Goal: Contribute content: Add original content to the website for others to see

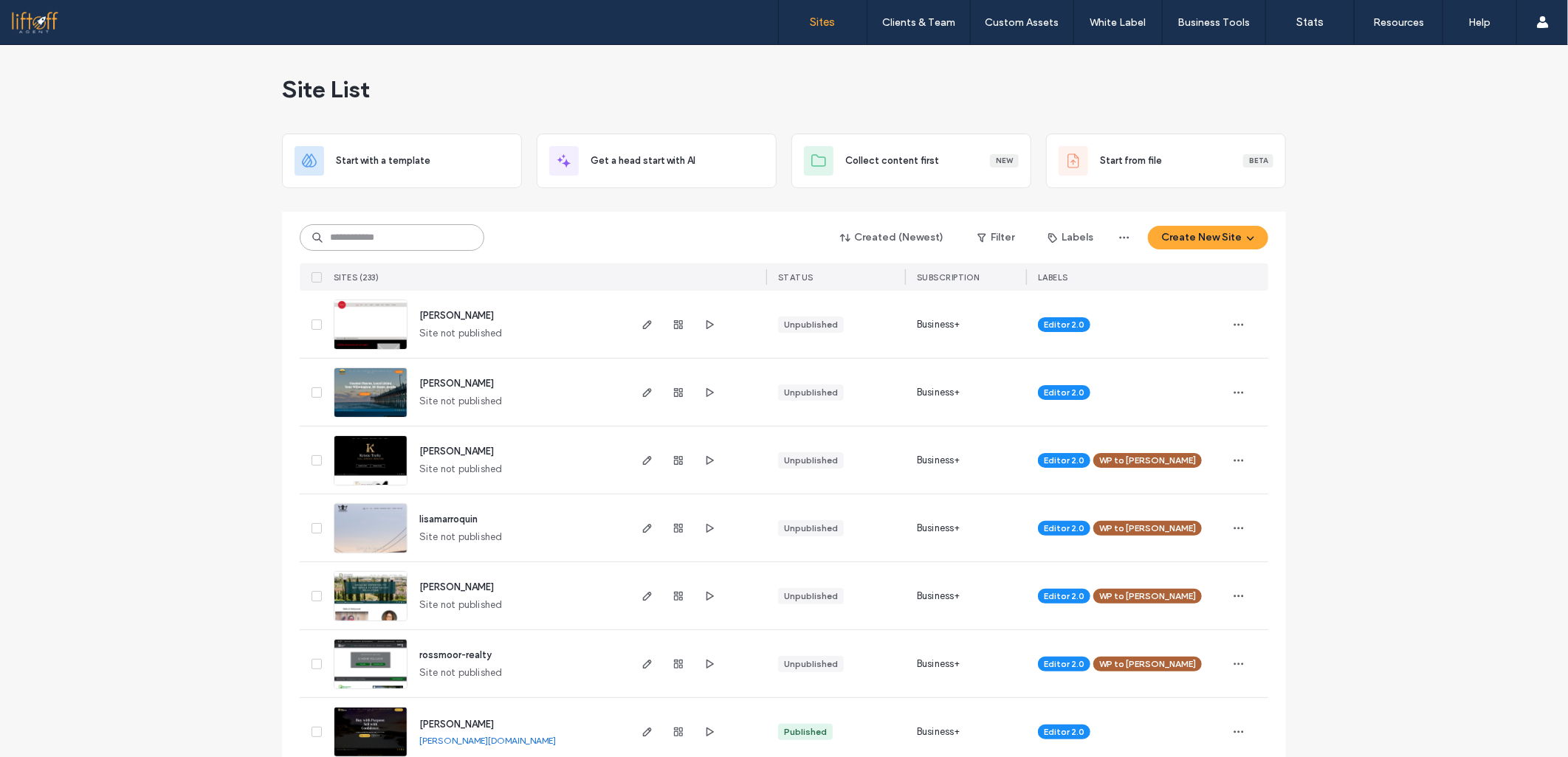
click at [384, 234] on input at bounding box center [392, 237] width 184 height 26
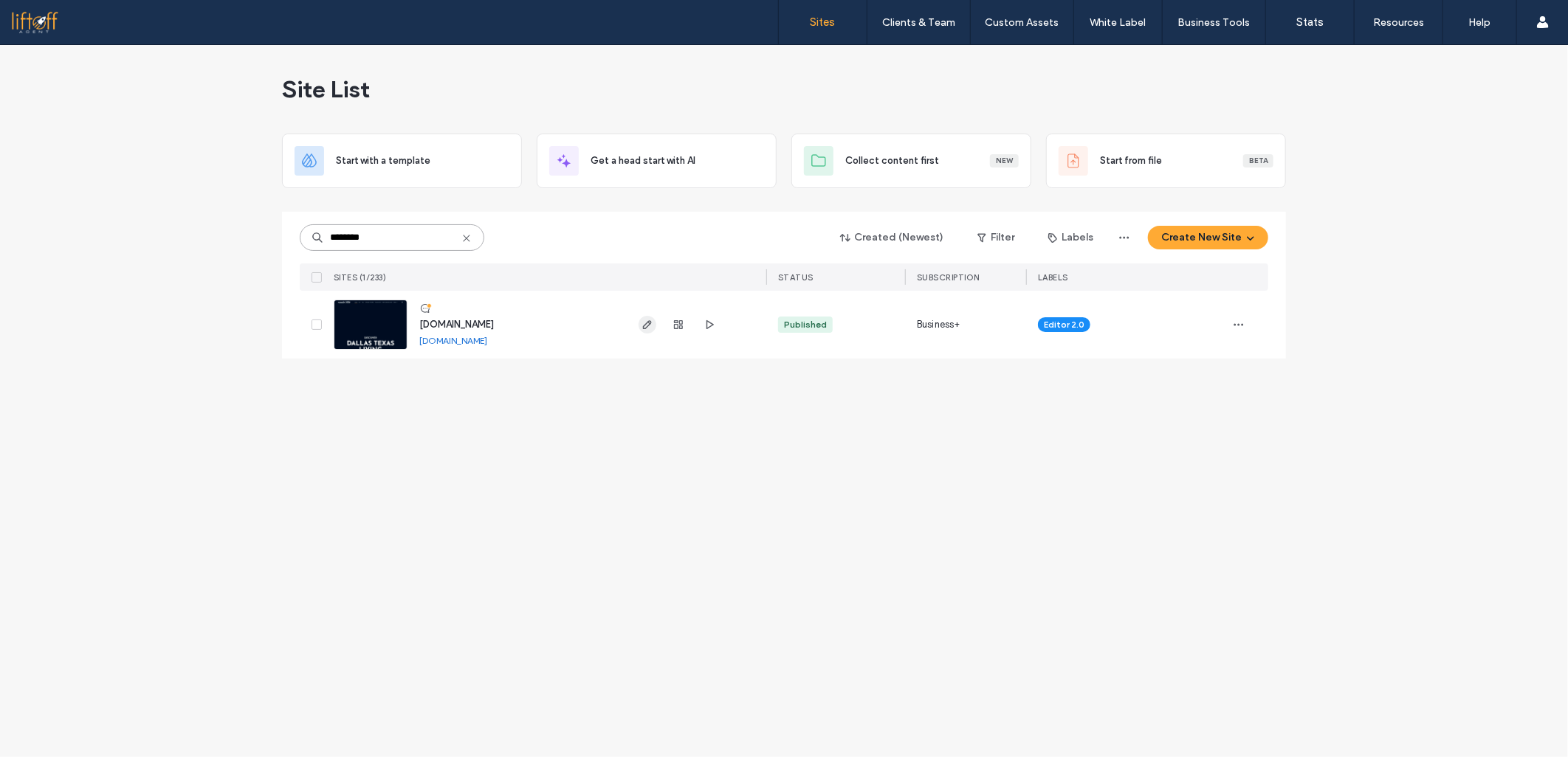
type input "********"
click at [639, 323] on span "button" at bounding box center [647, 325] width 17 height 17
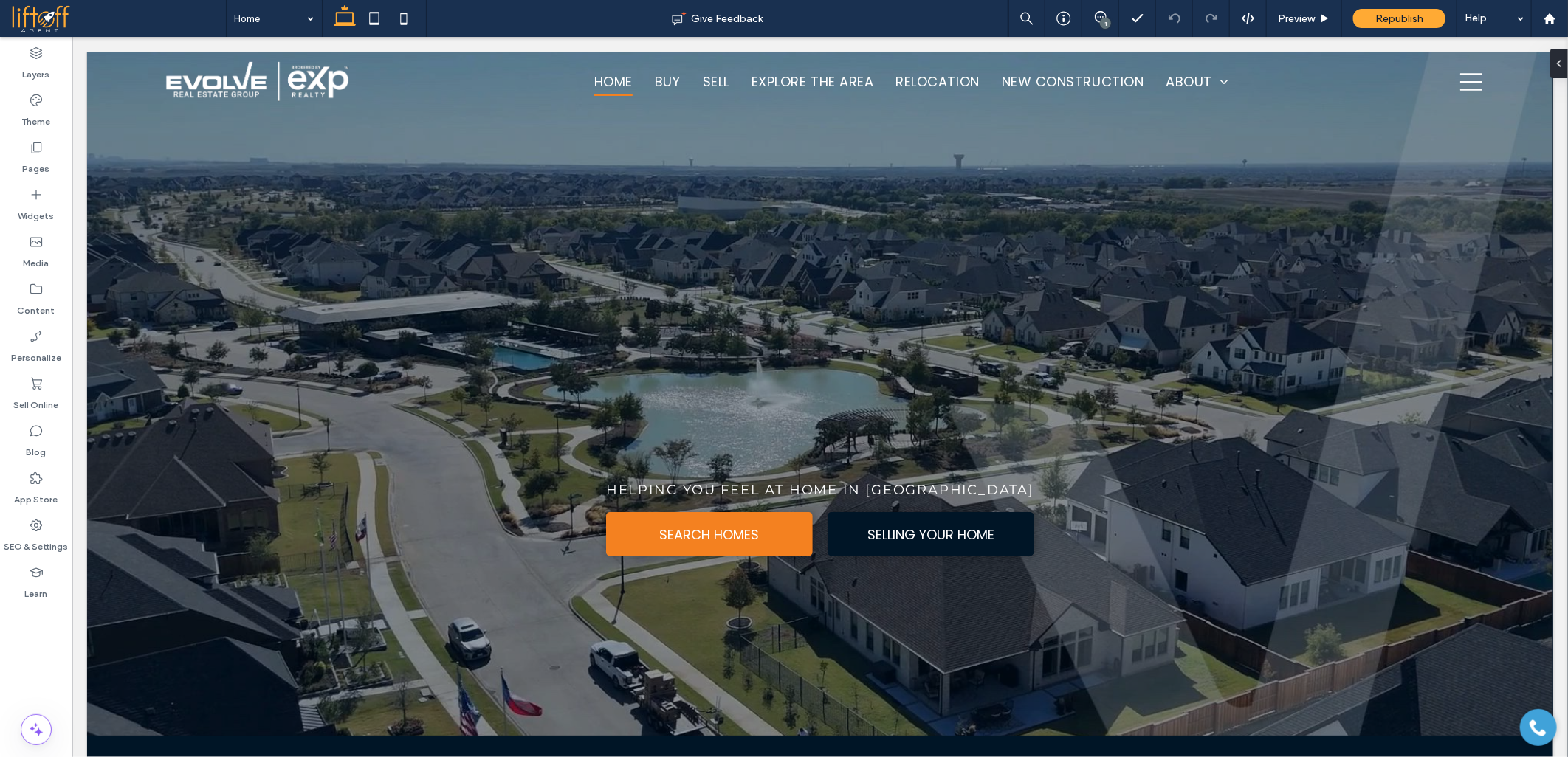
click at [43, 442] on div at bounding box center [784, 378] width 1568 height 757
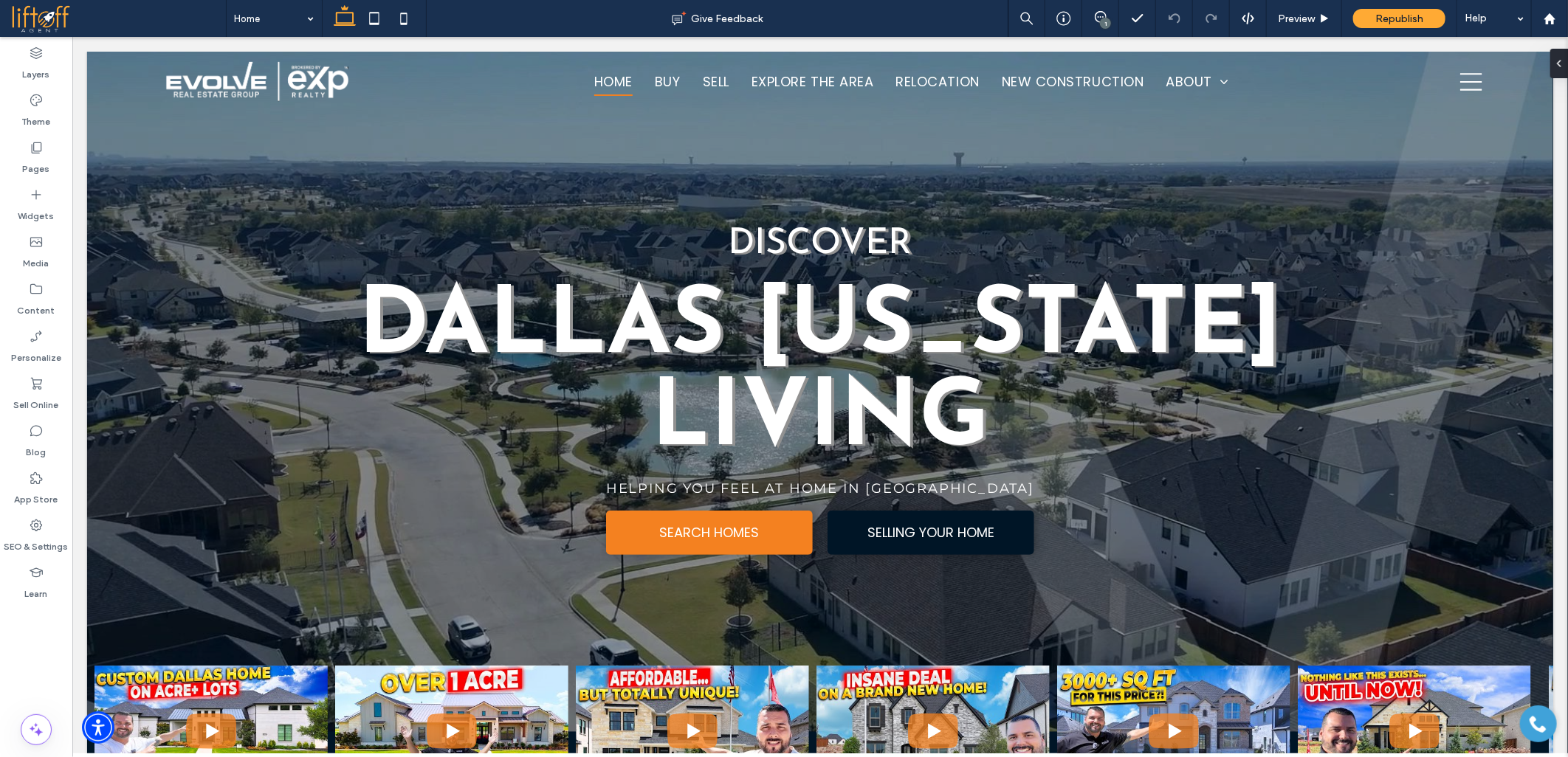
click at [30, 647] on div "Layers Theme Pages Widgets Media Content Personalize Sell Online Blog App Store…" at bounding box center [36, 396] width 72 height 720
click at [39, 439] on label "Blog" at bounding box center [36, 449] width 20 height 21
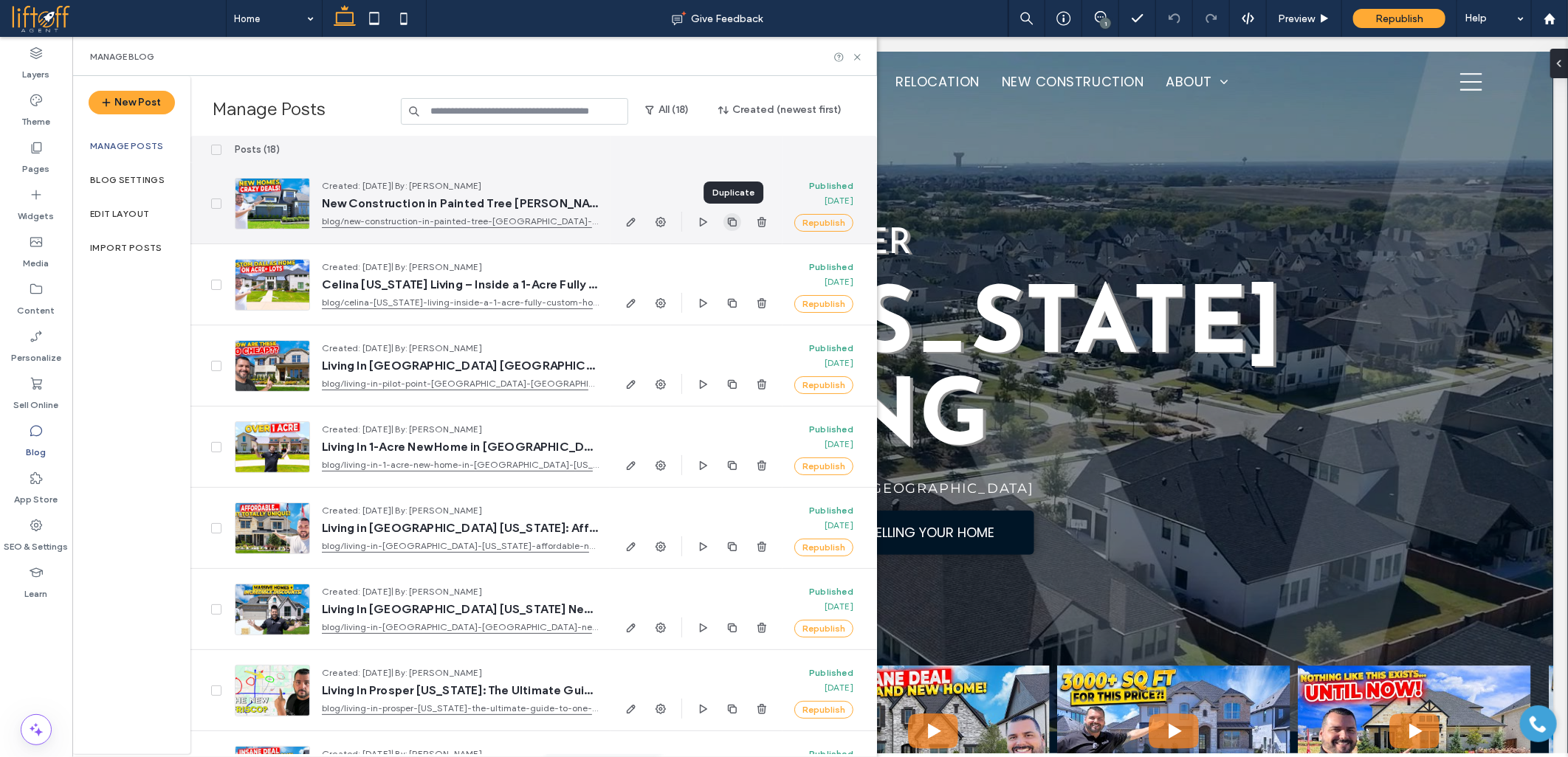
click at [738, 217] on span "button" at bounding box center [732, 222] width 17 height 17
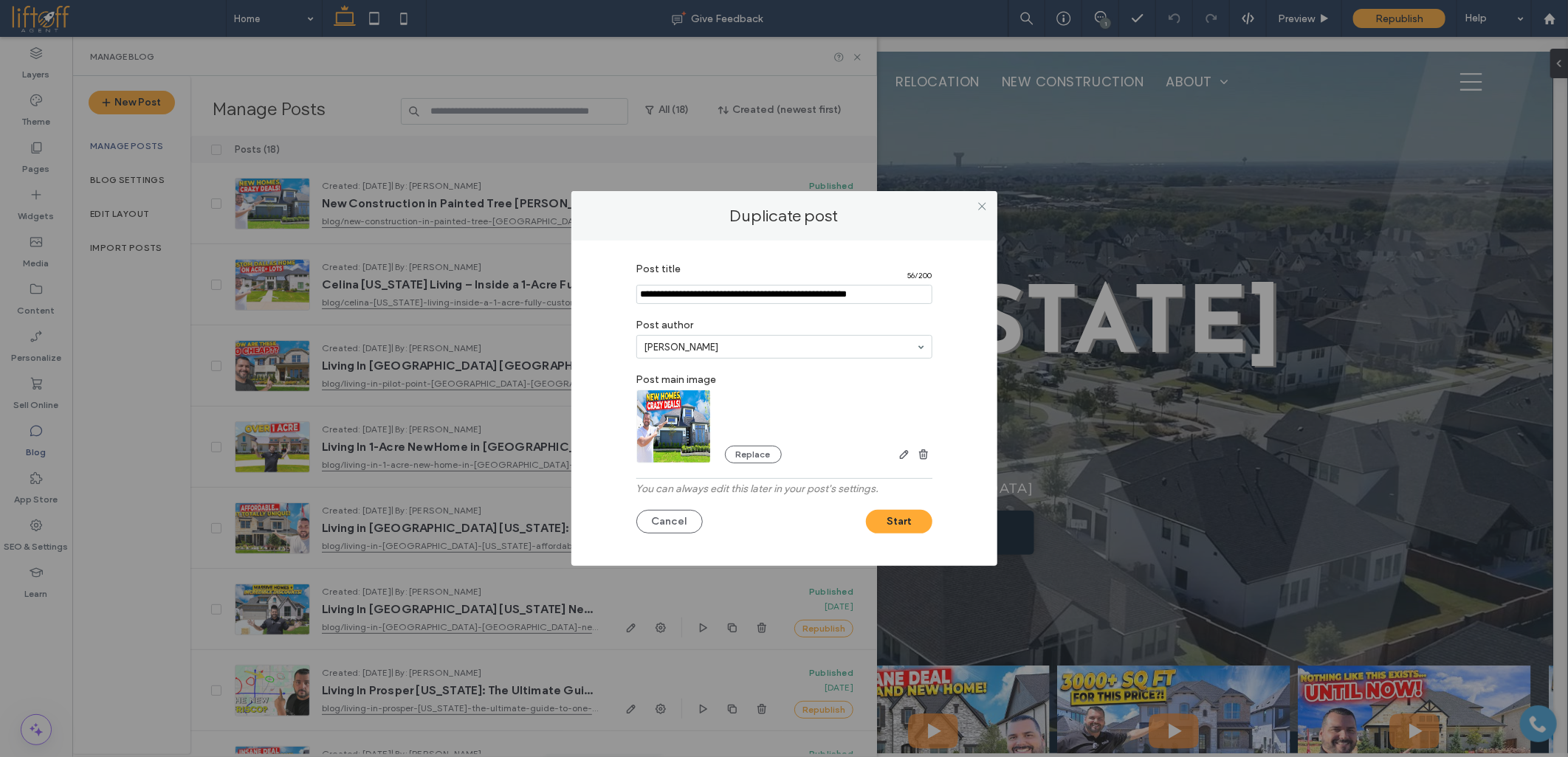
click at [705, 293] on input "Post title" at bounding box center [784, 295] width 296 height 19
click at [681, 440] on img at bounding box center [674, 427] width 75 height 74
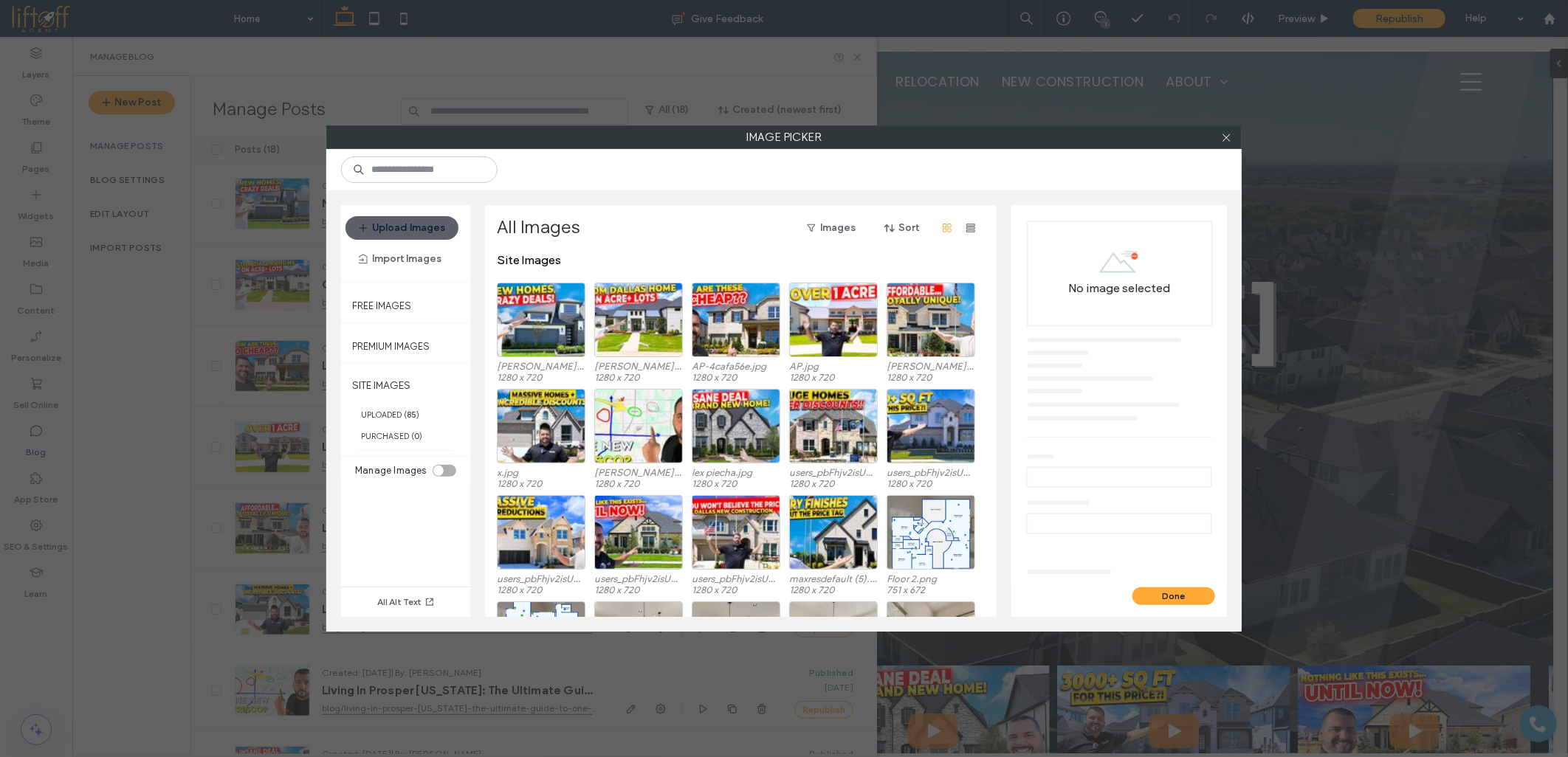
click at [666, 219] on div "All Images Images Sort" at bounding box center [739, 228] width 485 height 24
click at [438, 229] on button "Upload Images" at bounding box center [402, 228] width 113 height 24
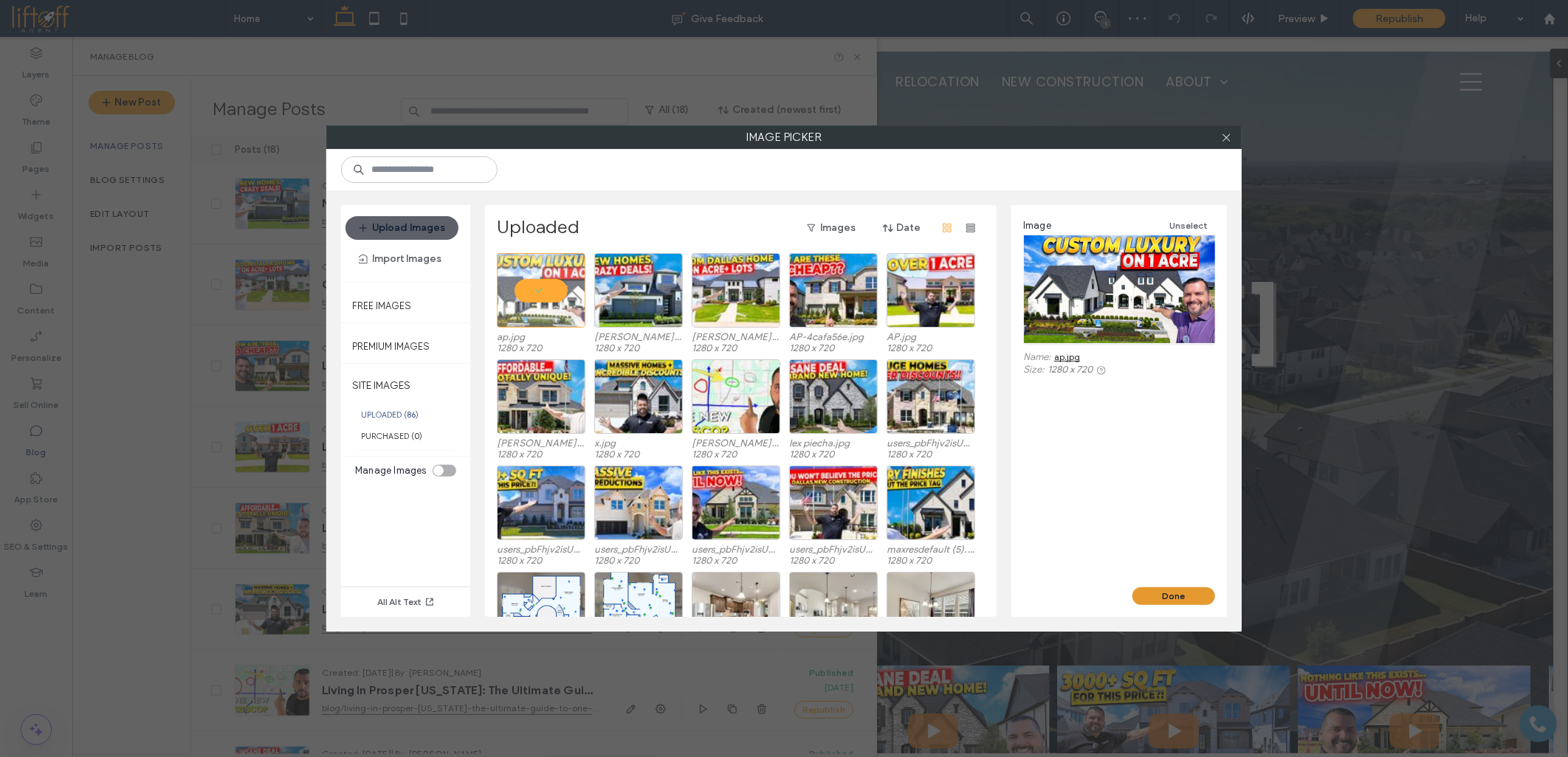
click at [1168, 593] on button "Done" at bounding box center [1173, 597] width 83 height 17
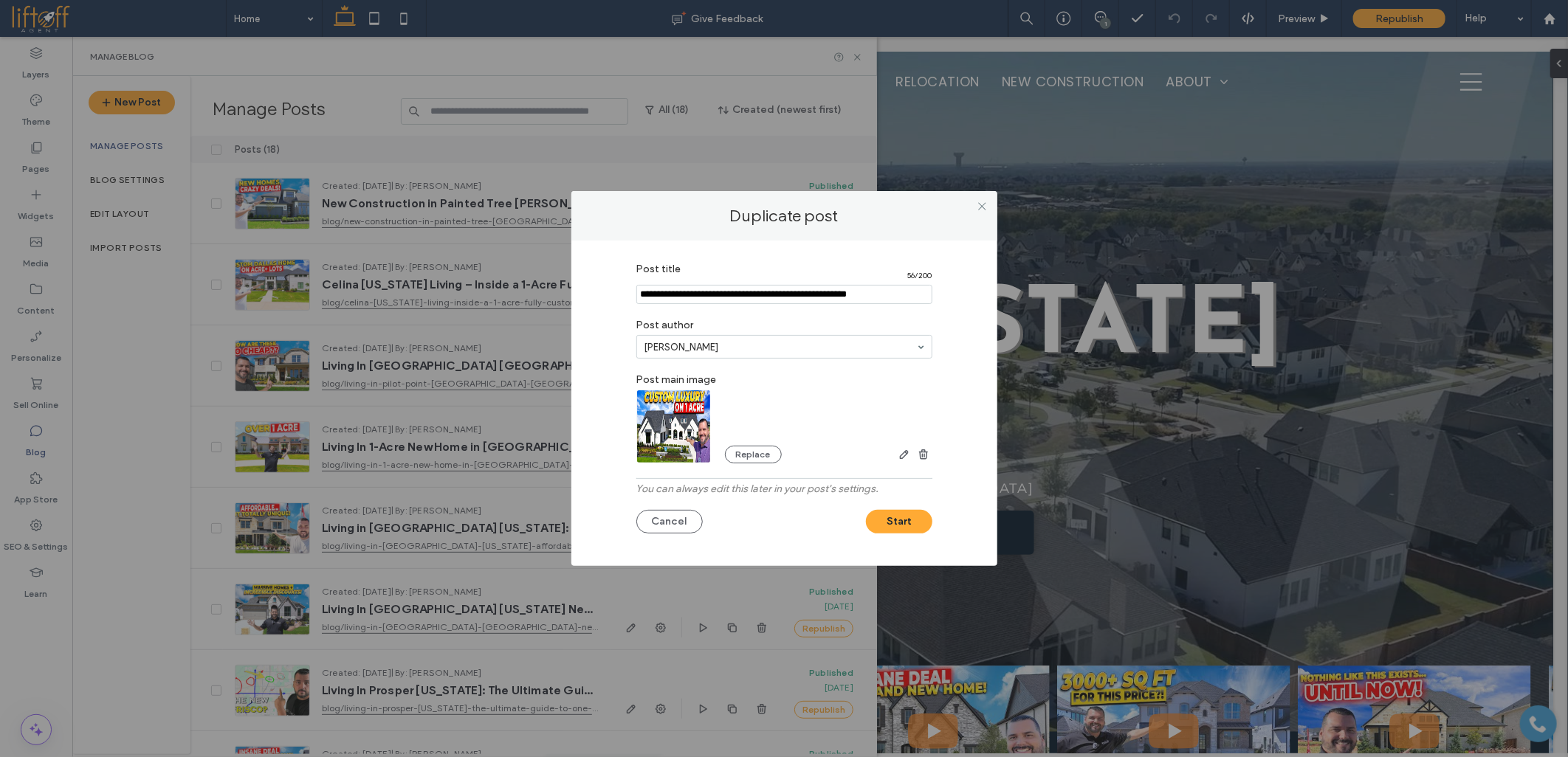
click at [757, 292] on input "Post title" at bounding box center [784, 295] width 296 height 19
paste input "**********"
type input "**********"
click at [904, 522] on button "Start" at bounding box center [899, 522] width 67 height 24
